Goal: Task Accomplishment & Management: Complete application form

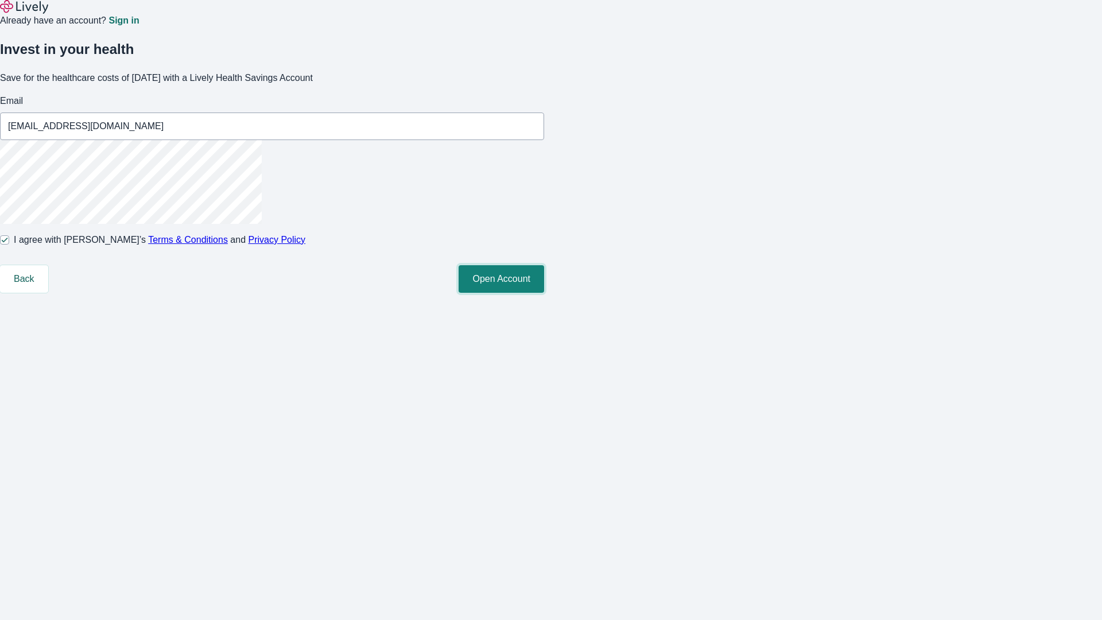
click at [544, 293] on button "Open Account" at bounding box center [500, 279] width 85 height 28
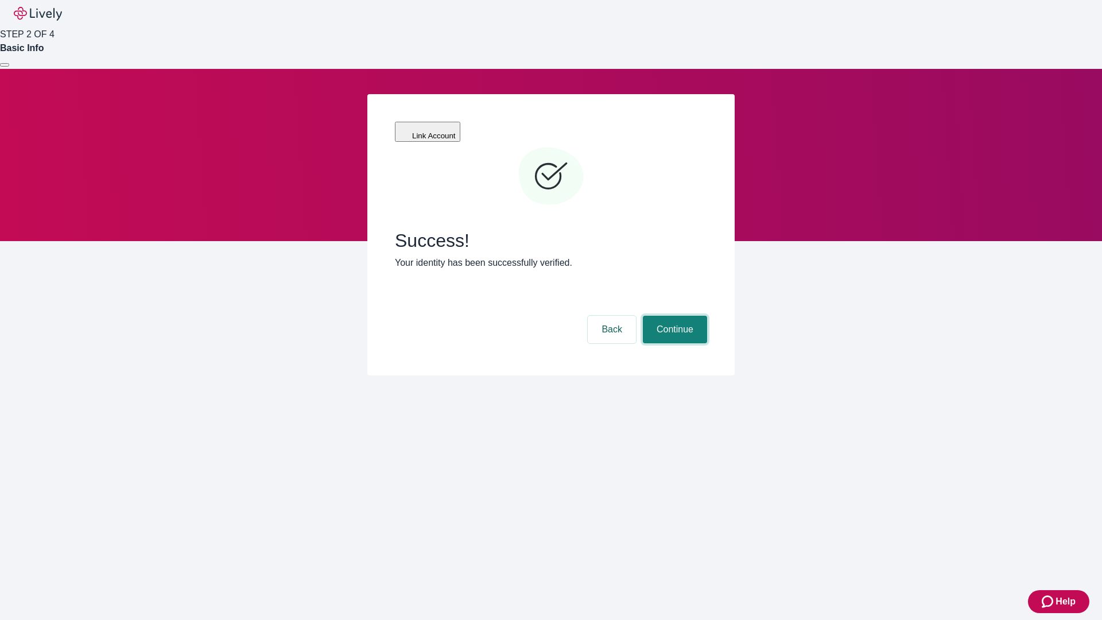
click at [673, 316] on button "Continue" at bounding box center [675, 330] width 64 height 28
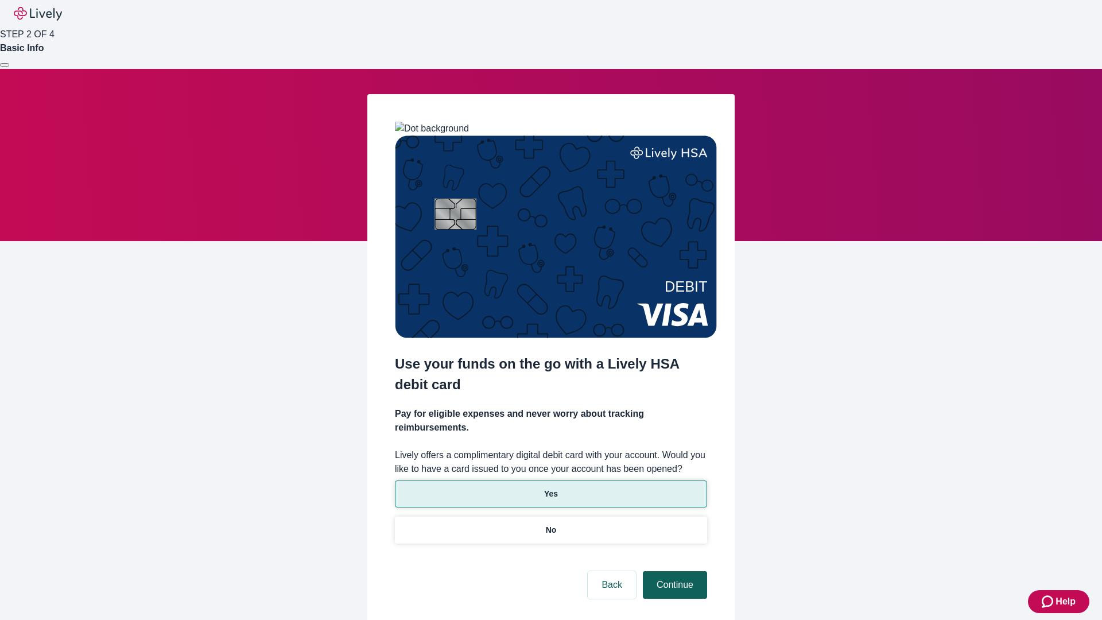
click at [550, 488] on p "Yes" at bounding box center [551, 494] width 14 height 12
click at [673, 571] on button "Continue" at bounding box center [675, 585] width 64 height 28
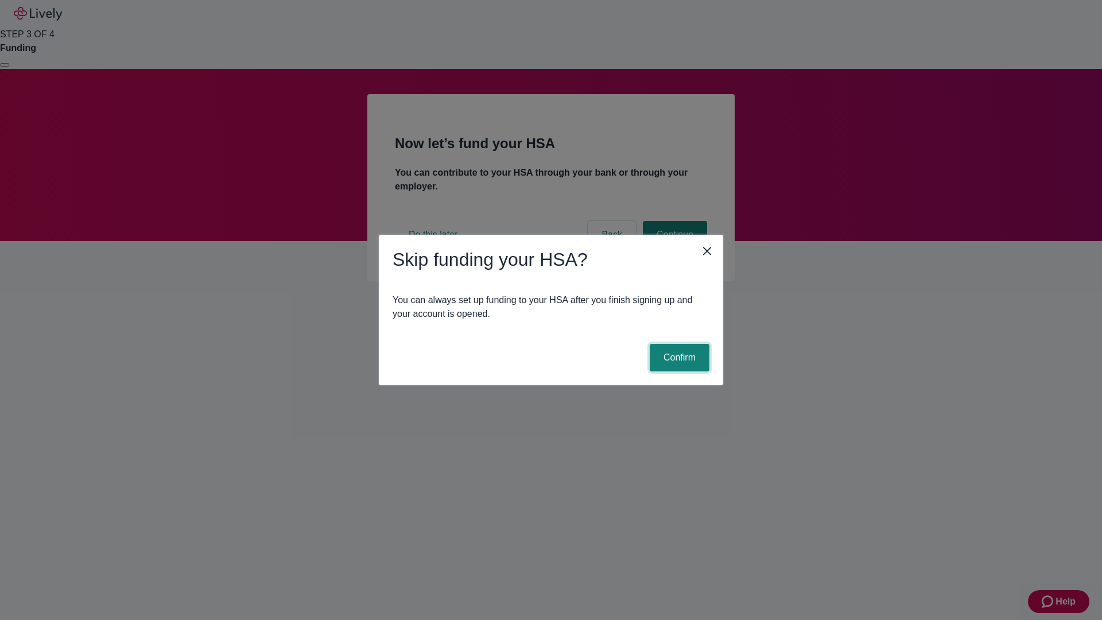
click at [678, 357] on button "Confirm" at bounding box center [679, 358] width 60 height 28
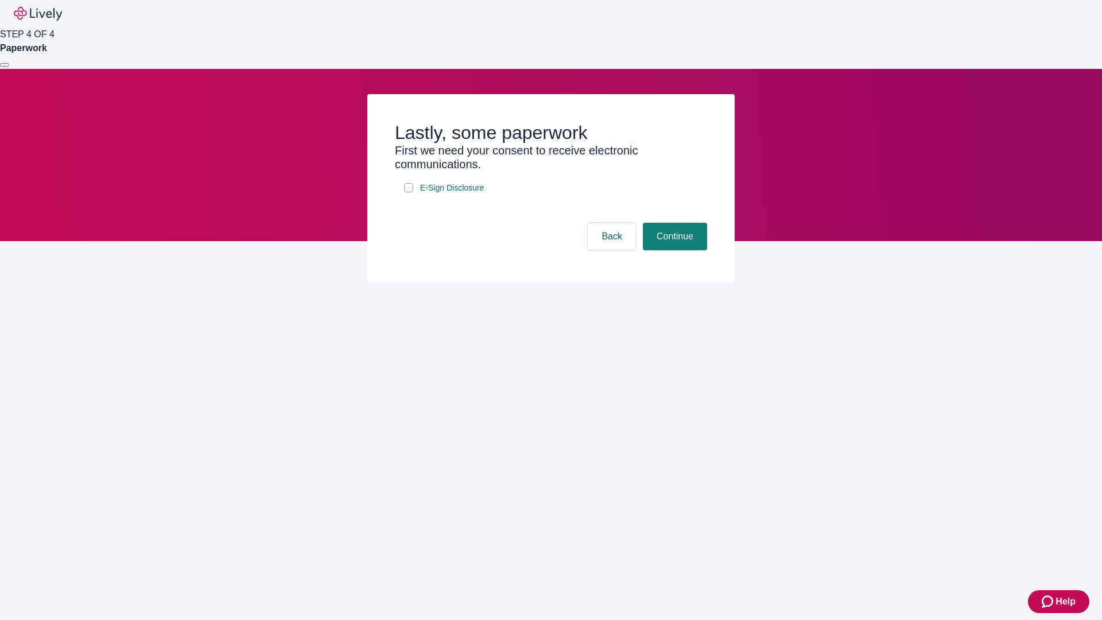
click at [409, 192] on input "E-Sign Disclosure" at bounding box center [408, 187] width 9 height 9
checkbox input "true"
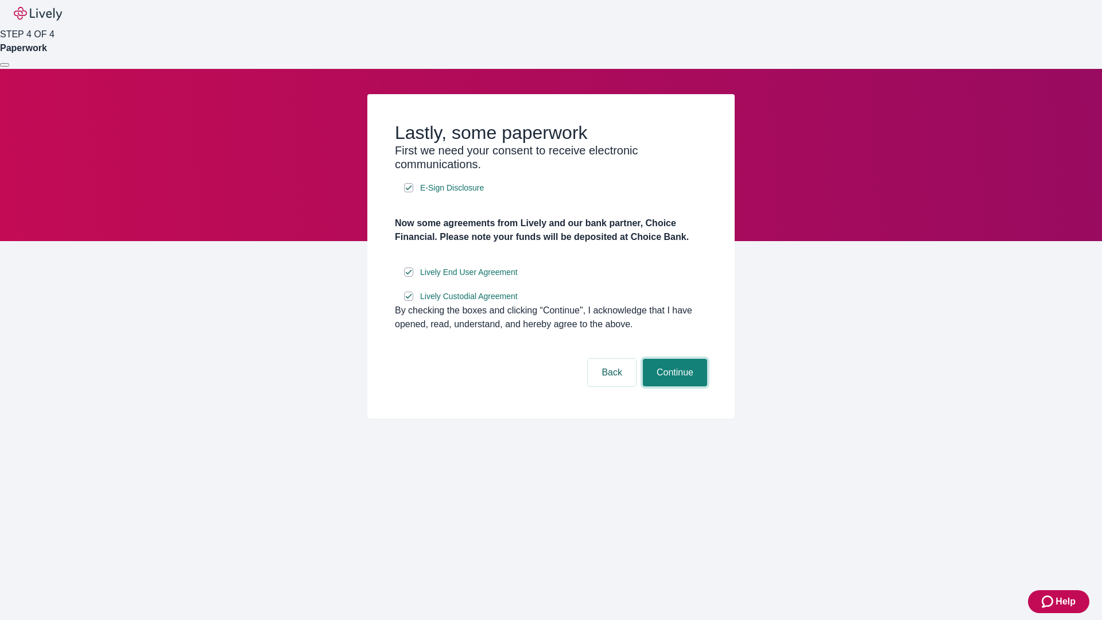
click at [673, 386] on button "Continue" at bounding box center [675, 373] width 64 height 28
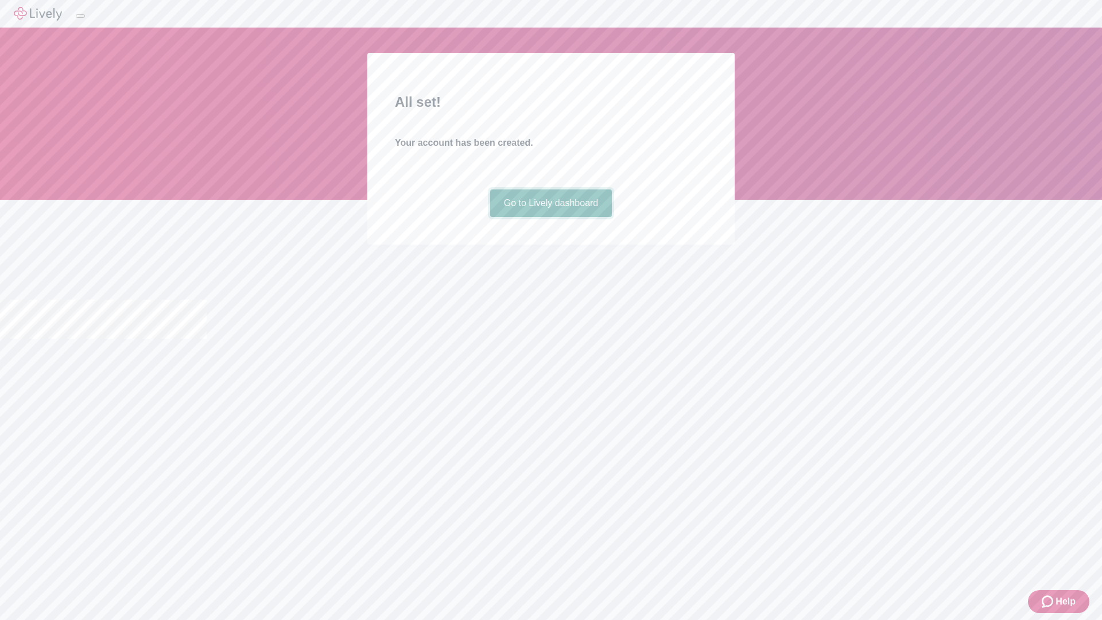
click at [550, 217] on link "Go to Lively dashboard" at bounding box center [551, 203] width 122 height 28
